Goal: Task Accomplishment & Management: Manage account settings

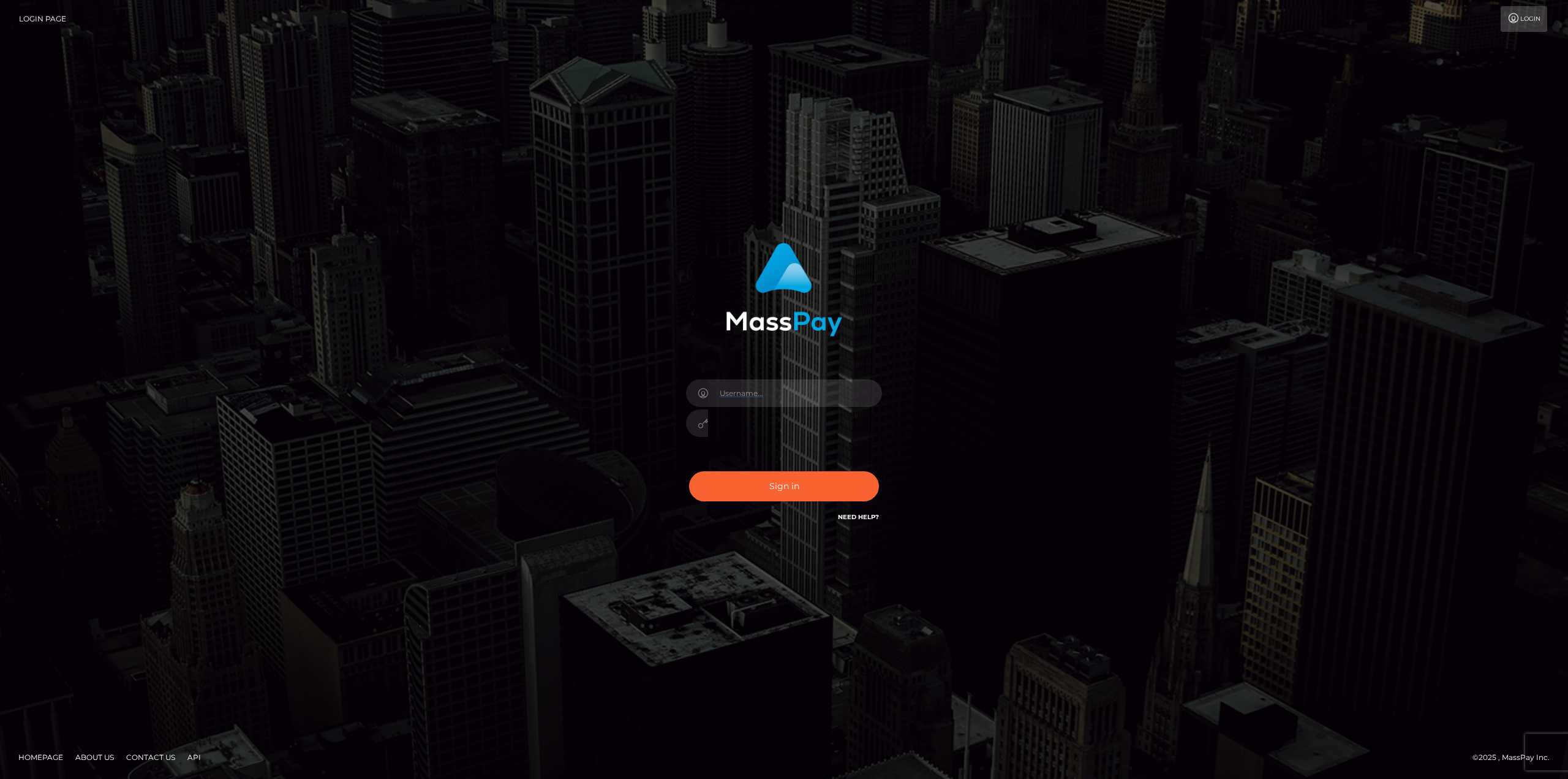
type input "gmjobin"
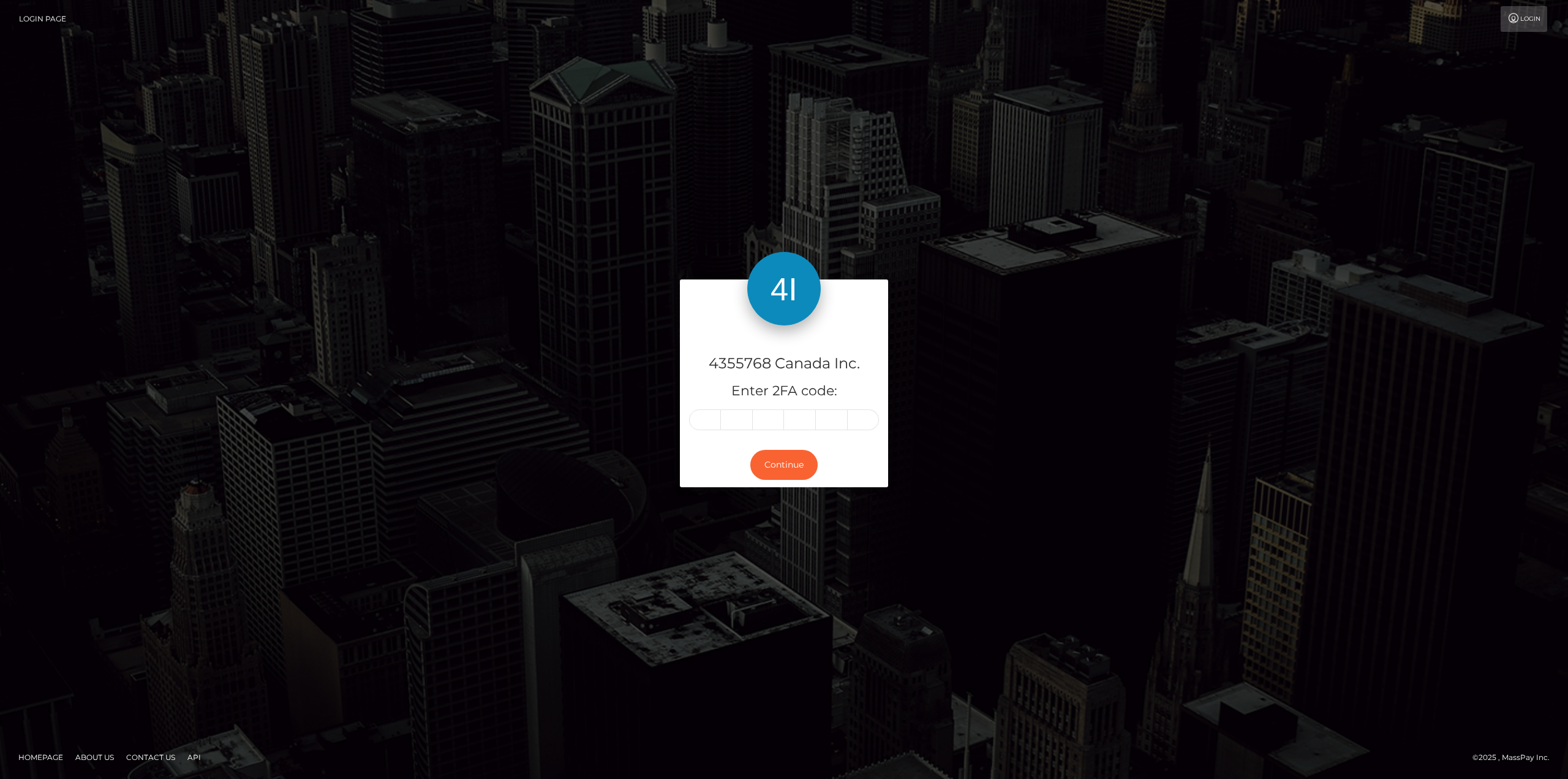
click at [268, 729] on div "4355768 Canada Inc. Enter 2FA code: Continue Homepage" at bounding box center [784, 389] width 1568 height 779
click at [712, 414] on input "text" at bounding box center [705, 419] width 32 height 21
type input "3"
type input "9"
type input "4"
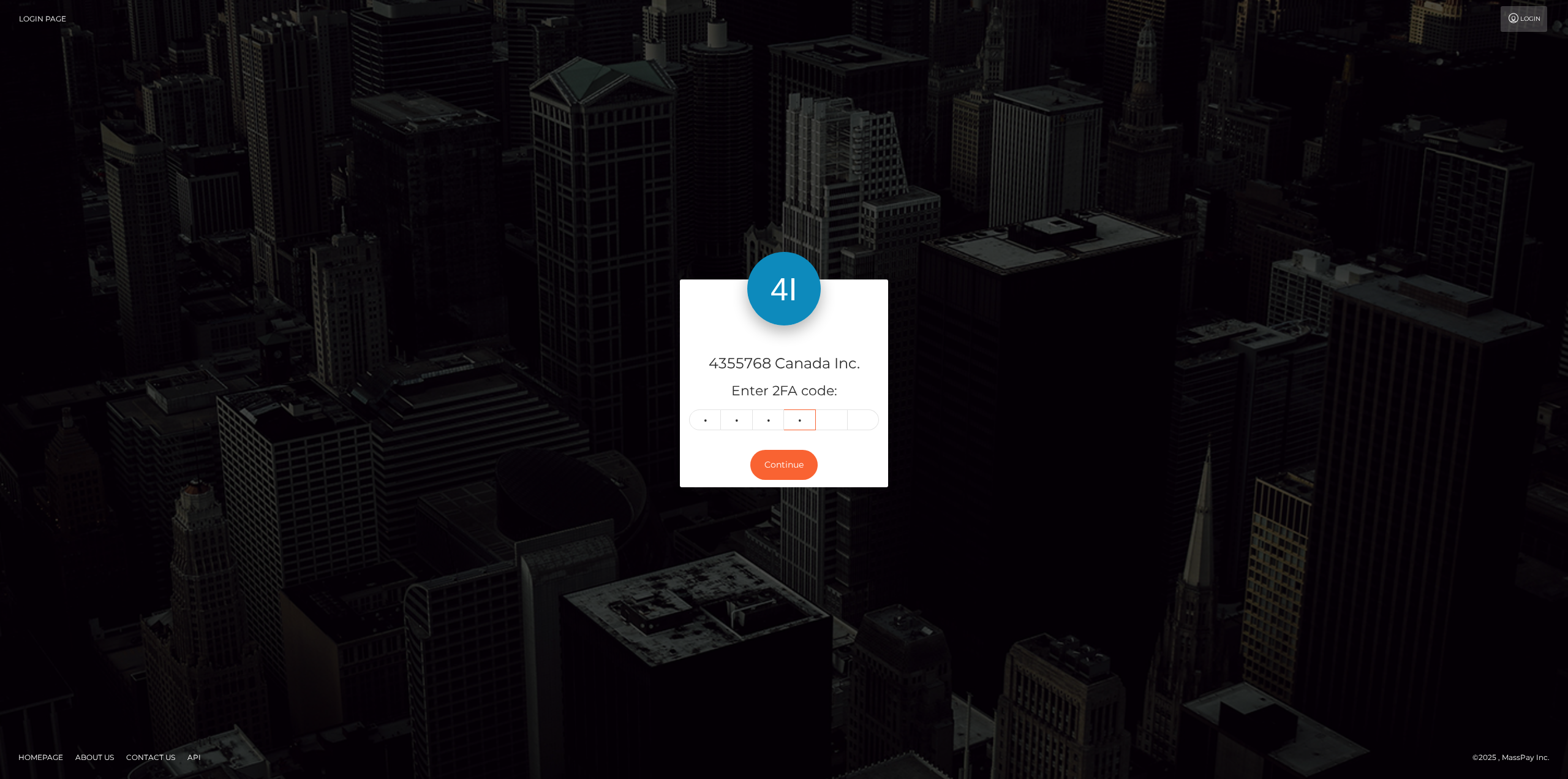
type input "1"
type input "2"
type input "5"
